Goal: Task Accomplishment & Management: Complete application form

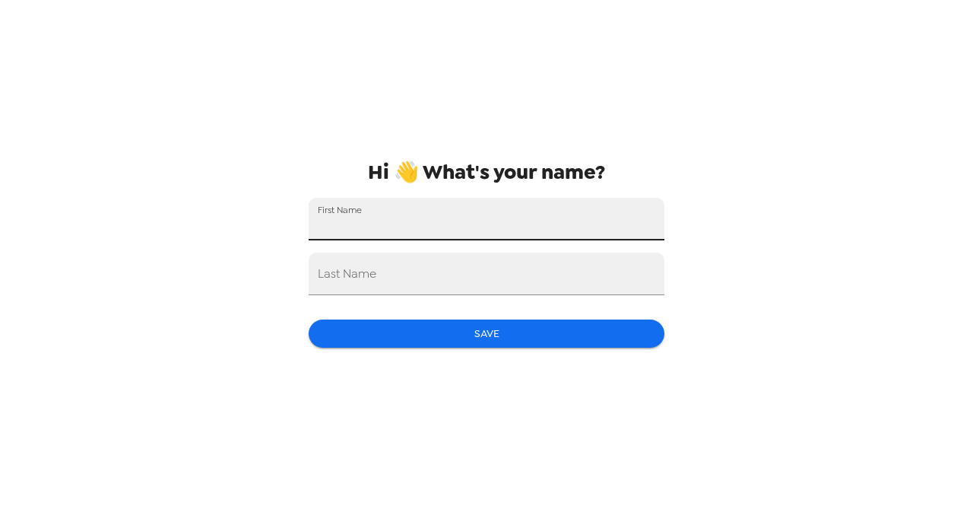
click at [605, 205] on input "First Name" at bounding box center [487, 219] width 356 height 43
type input "[PERSON_NAME]"
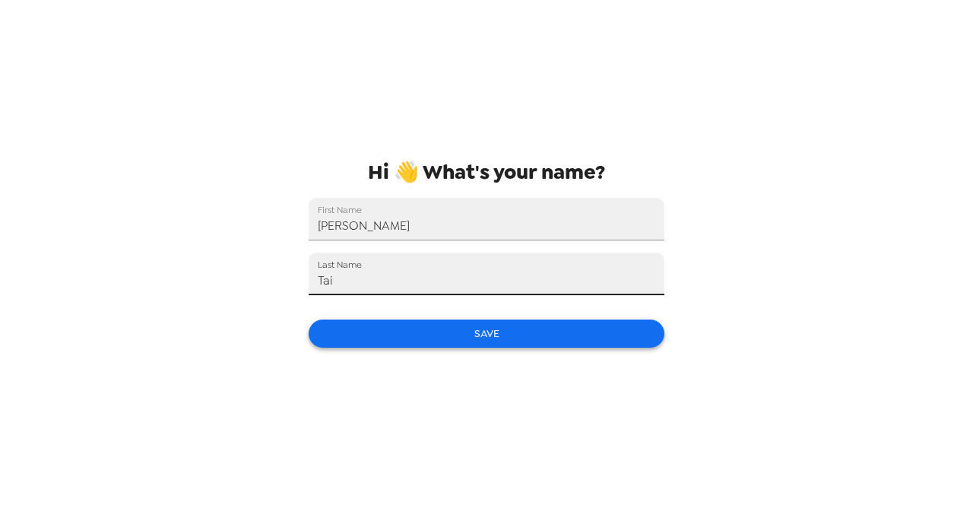
type input "Tai"
click at [560, 331] on button "Save" at bounding box center [487, 333] width 356 height 28
